Goal: Task Accomplishment & Management: Manage account settings

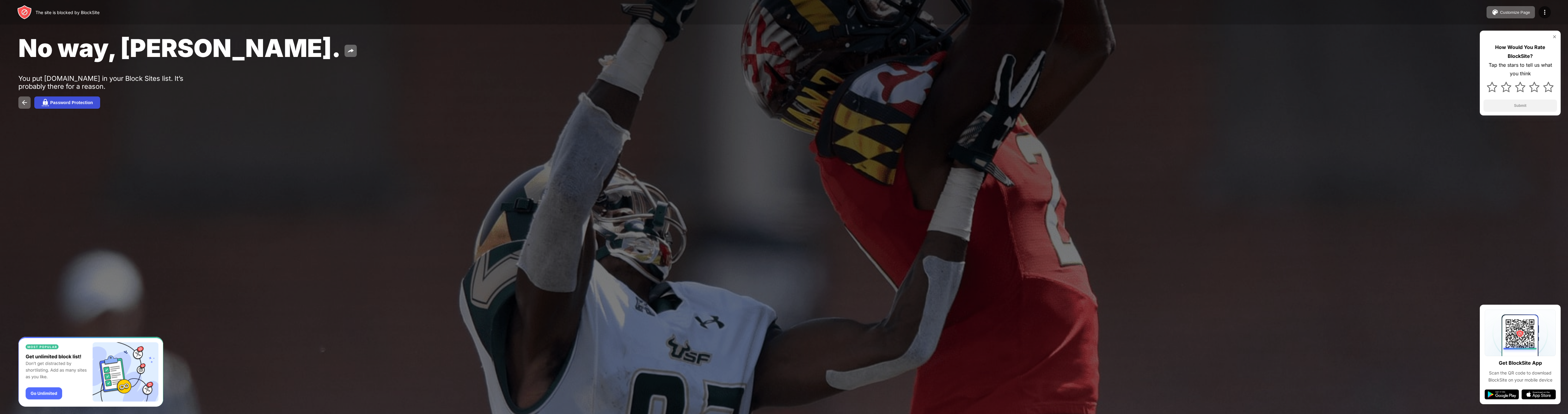
click at [68, 103] on div "Password Protection" at bounding box center [72, 103] width 43 height 5
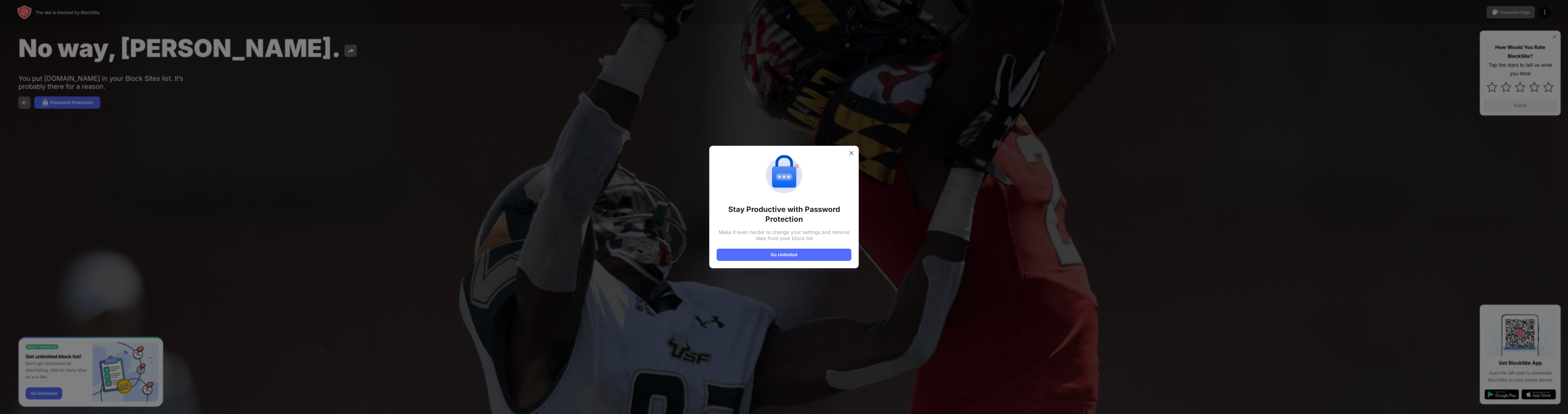
click at [856, 158] on div "Stay Productive with Password Protection Make it even harder to change your set…" at bounding box center [784, 206] width 150 height 122
click at [855, 155] on div at bounding box center [852, 153] width 10 height 10
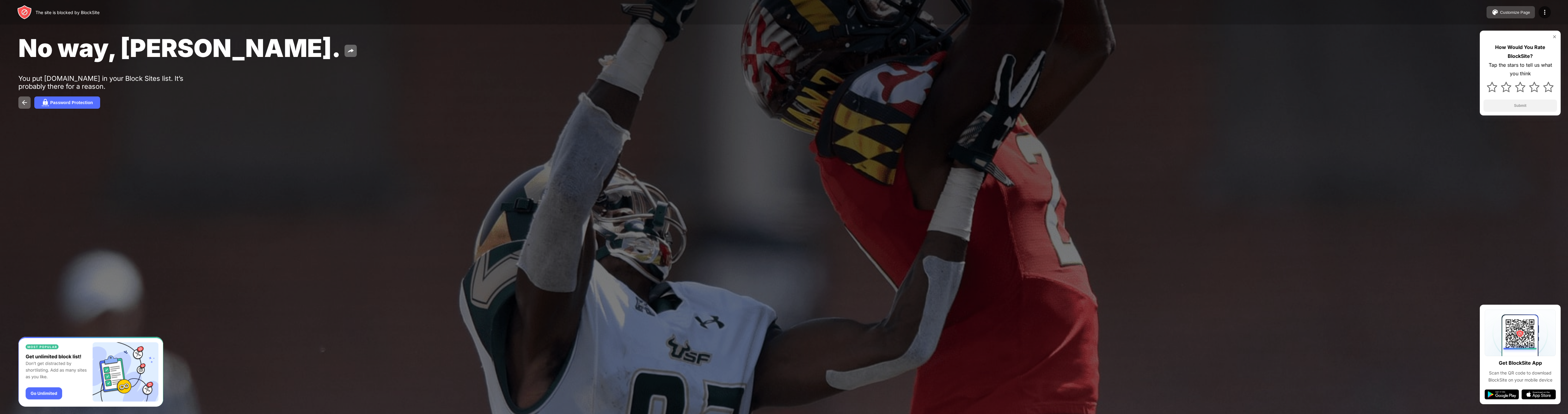
click at [1513, 17] on button "Customize Page" at bounding box center [1510, 12] width 48 height 12
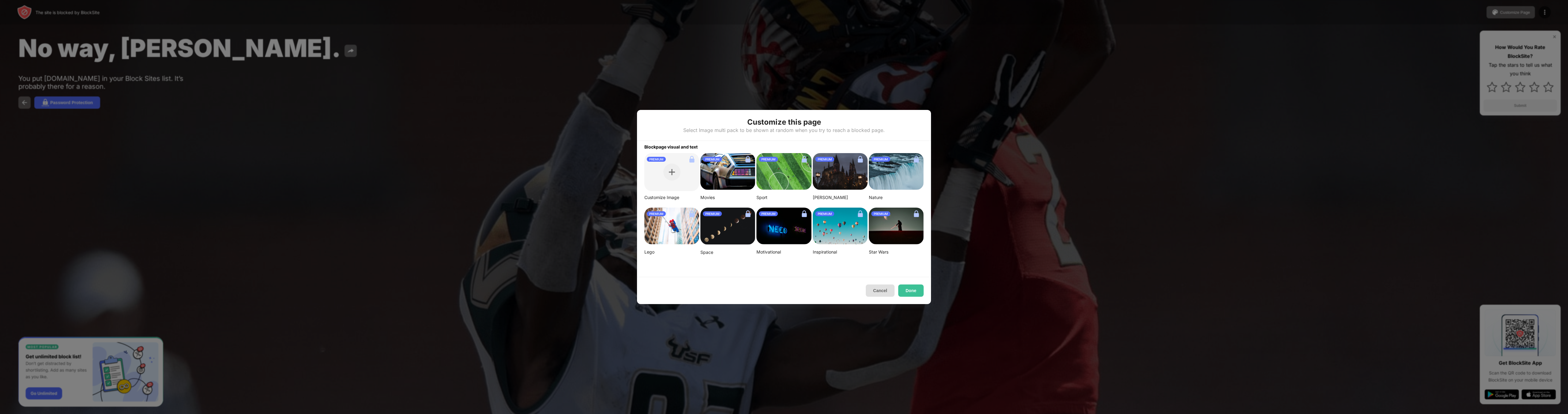
click at [887, 285] on button "Cancel" at bounding box center [880, 290] width 29 height 12
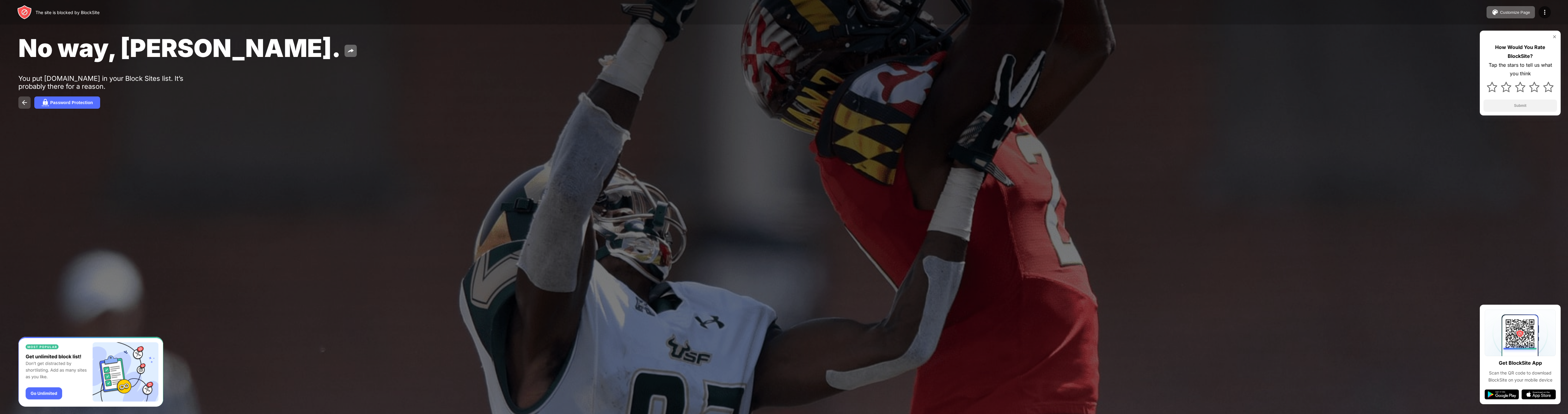
click at [27, 103] on img at bounding box center [24, 103] width 7 height 7
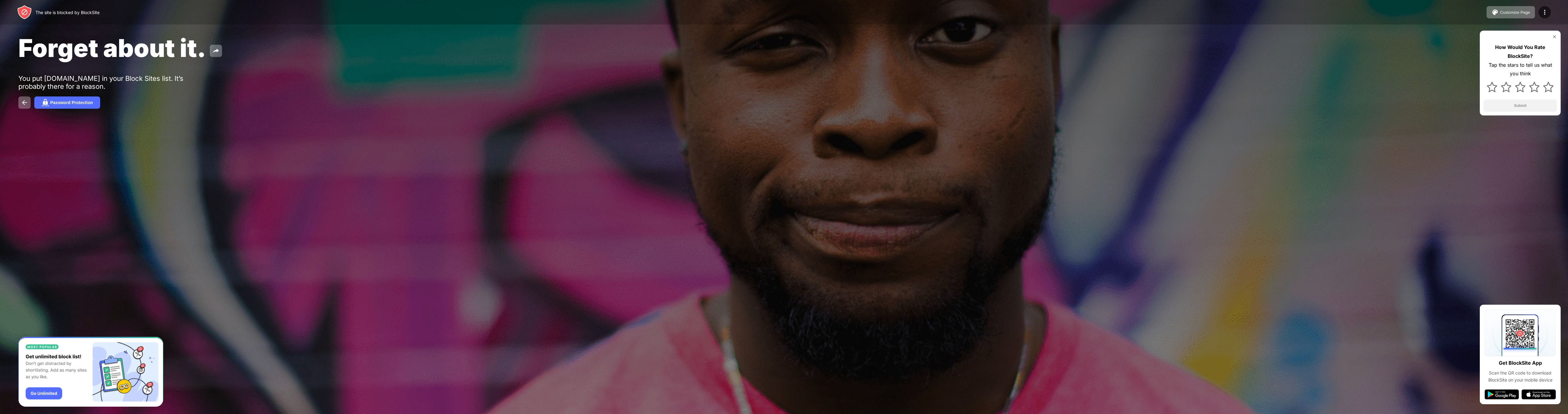
click at [1553, 14] on div "The site is blocked by BlockSite Customize Page Edit Block List Redirect Custom…" at bounding box center [784, 12] width 1568 height 24
click at [1551, 14] on div "The site is blocked by BlockSite Customize Page Edit Block List Redirect Custom…" at bounding box center [784, 12] width 1568 height 24
click at [1550, 13] on div at bounding box center [1545, 12] width 12 height 12
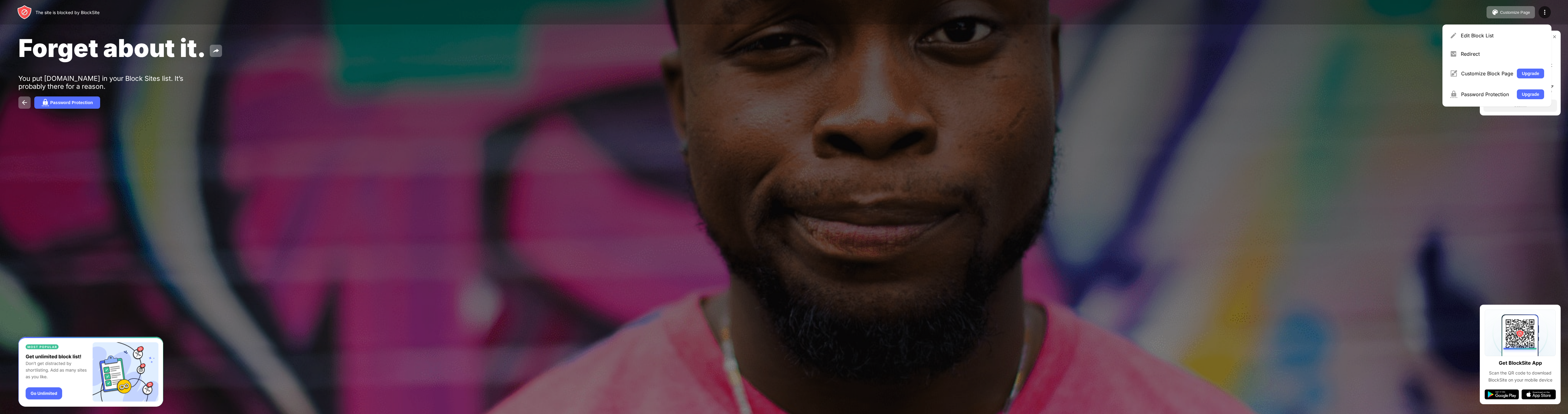
click at [1477, 37] on div "Edit Block List" at bounding box center [1502, 35] width 83 height 6
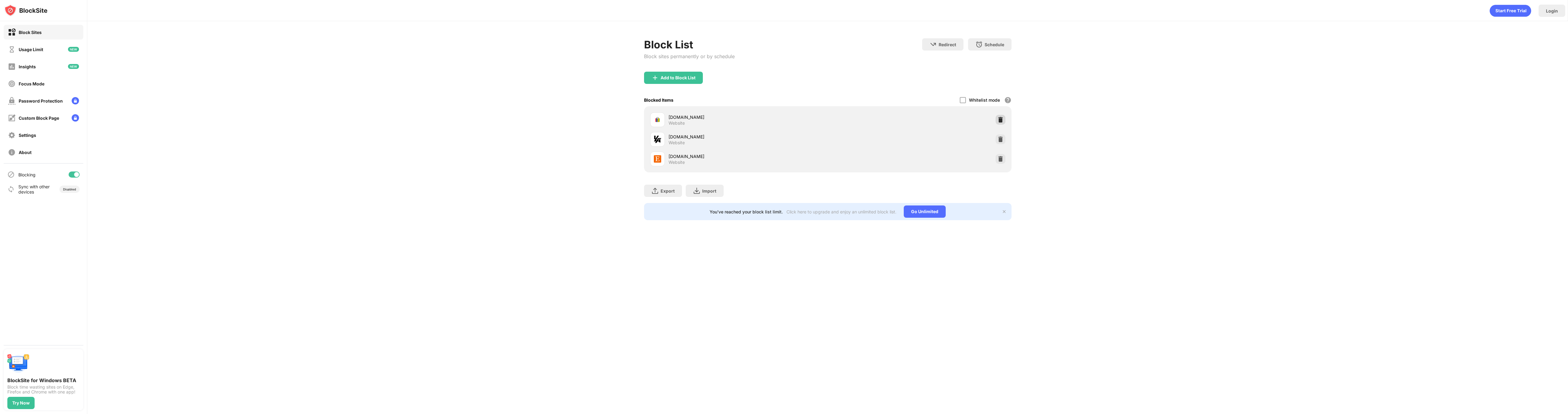
click at [1004, 121] on div at bounding box center [1001, 120] width 10 height 10
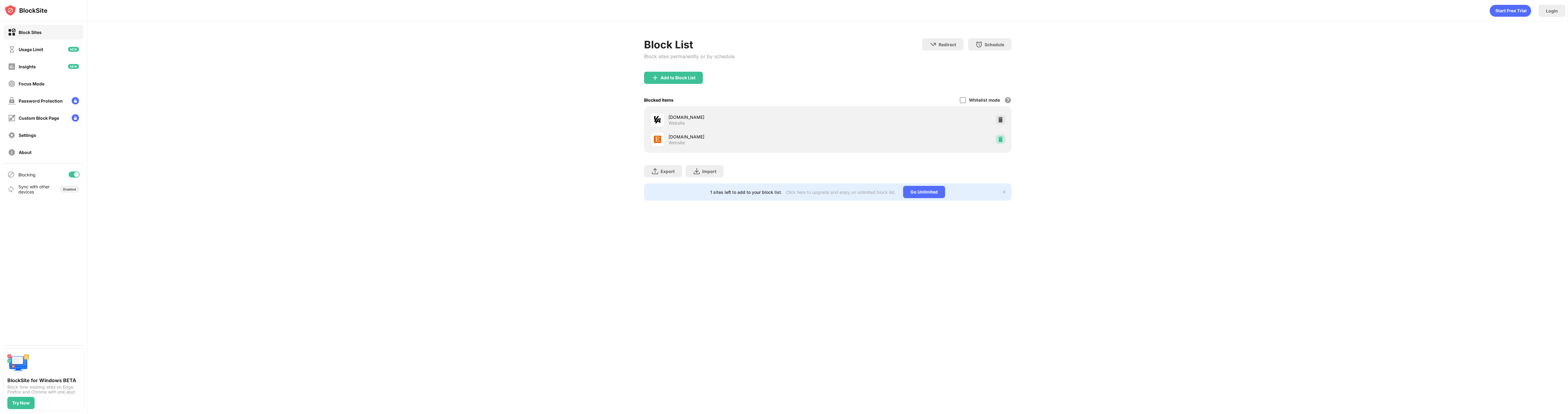
click at [1002, 138] on img at bounding box center [1001, 139] width 6 height 6
